Goal: Navigation & Orientation: Find specific page/section

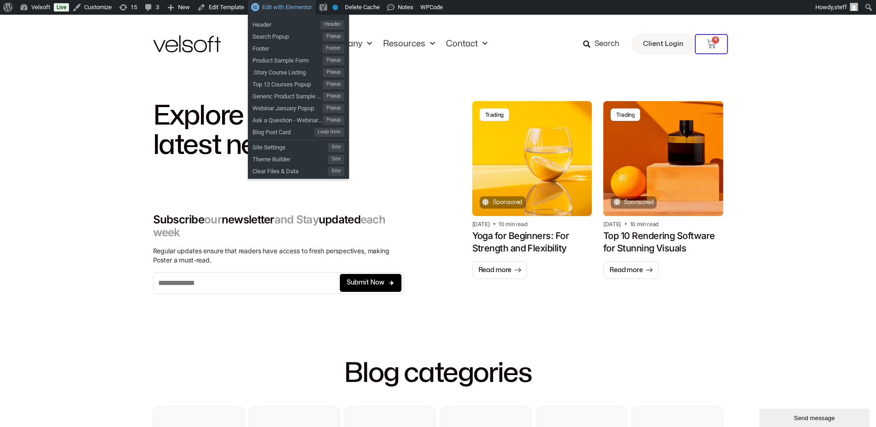
click at [281, 9] on span "Edit with Elementor" at bounding box center [287, 7] width 50 height 7
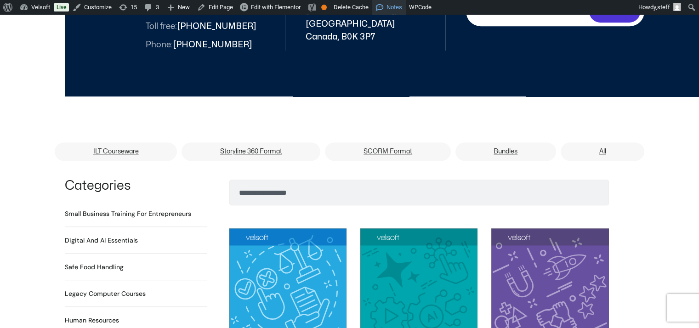
scroll to position [506, 0]
